Goal: Information Seeking & Learning: Learn about a topic

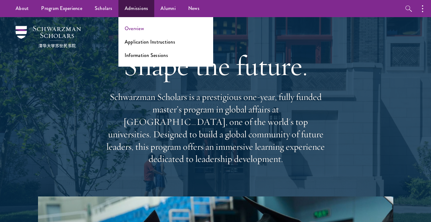
click at [129, 26] on link "Overview" at bounding box center [134, 28] width 19 height 7
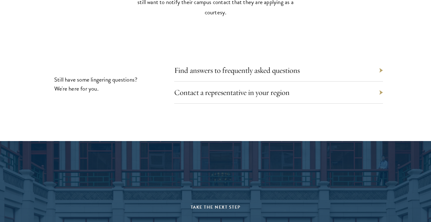
scroll to position [2801, 0]
click at [208, 65] on link "Find answers to frequently asked questions" at bounding box center [241, 70] width 125 height 10
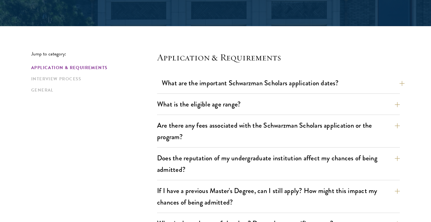
scroll to position [139, 0]
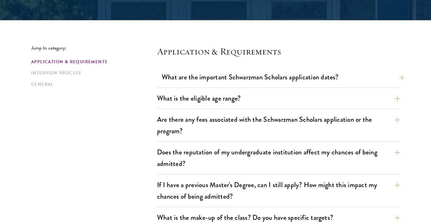
click at [182, 82] on button "What are the important Schwarzman Scholars application dates?" at bounding box center [283, 77] width 243 height 14
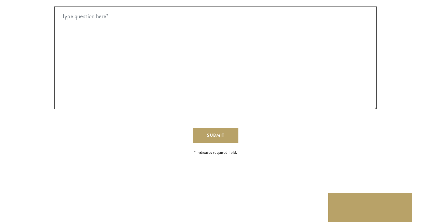
scroll to position [1496, 0]
